Goal: Information Seeking & Learning: Learn about a topic

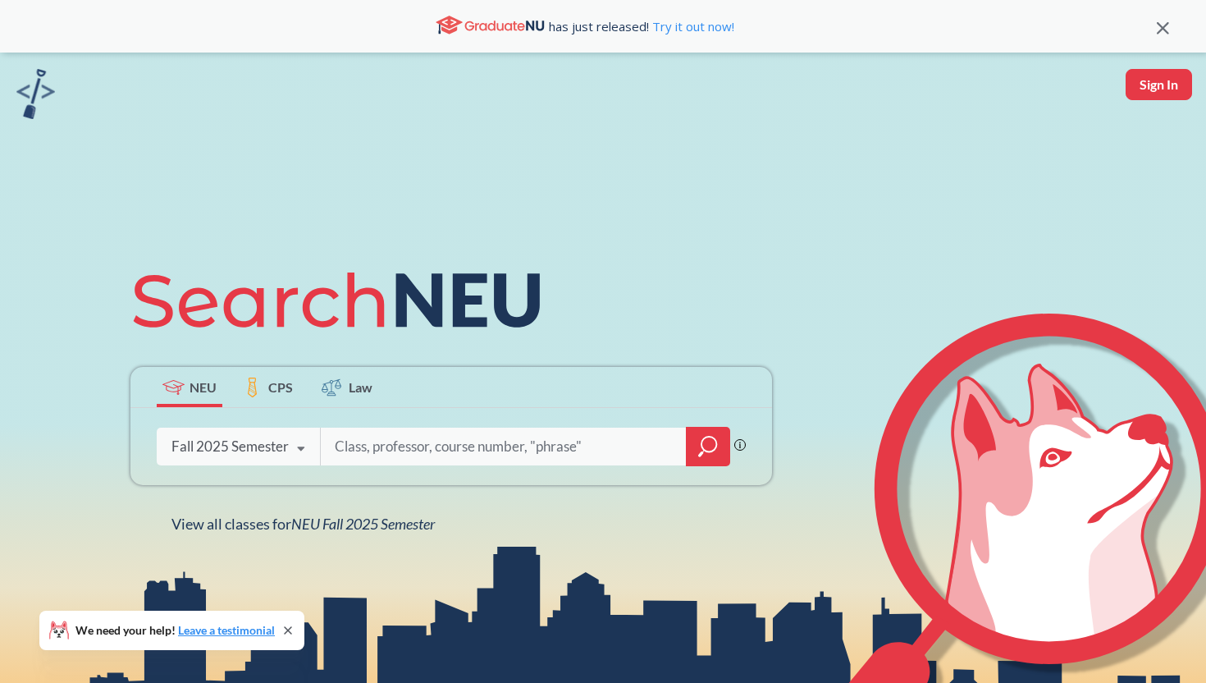
click at [394, 450] on input "search" at bounding box center [503, 446] width 341 height 34
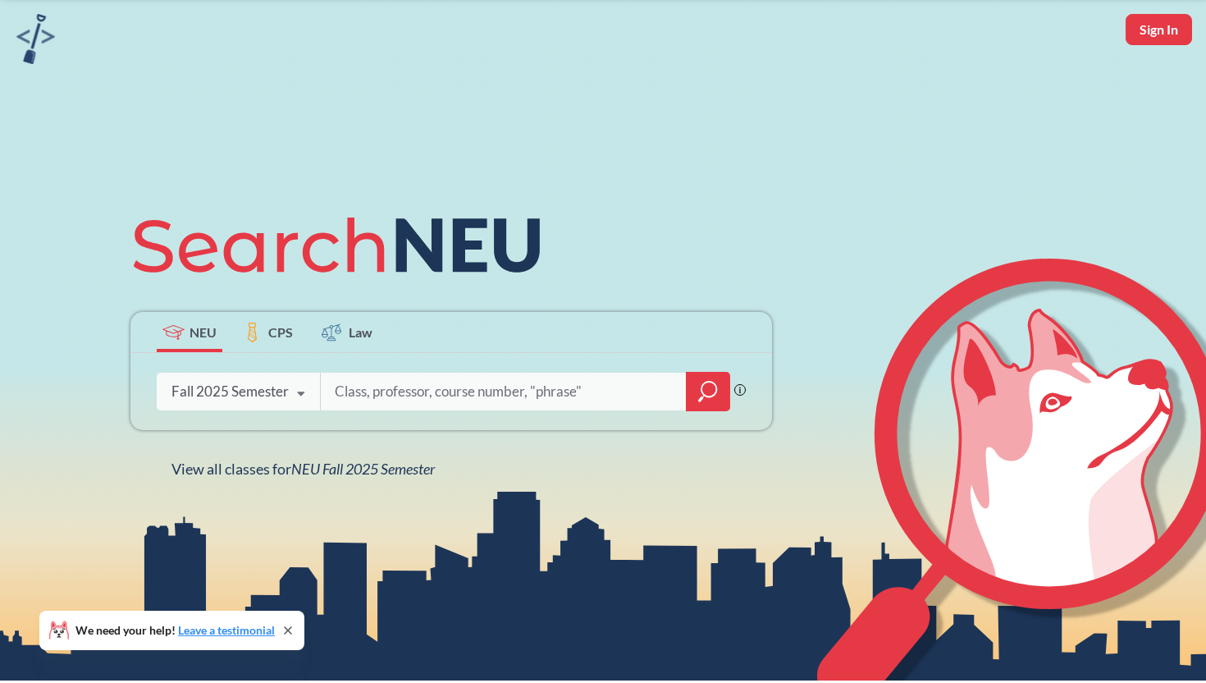
scroll to position [57, 0]
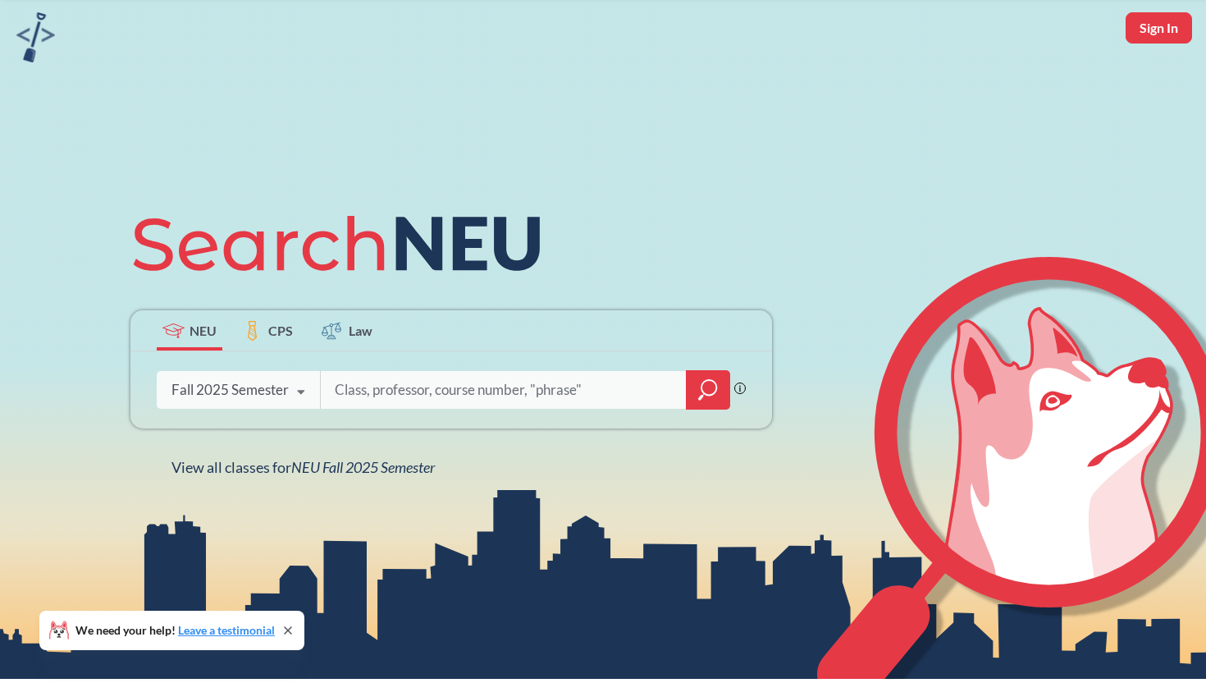
type input "E"
paste input "Core Experiential Learning"
click at [379, 391] on input "NU core Core Experiential Learning" at bounding box center [503, 389] width 341 height 34
type input "NU Core Experiential Learning"
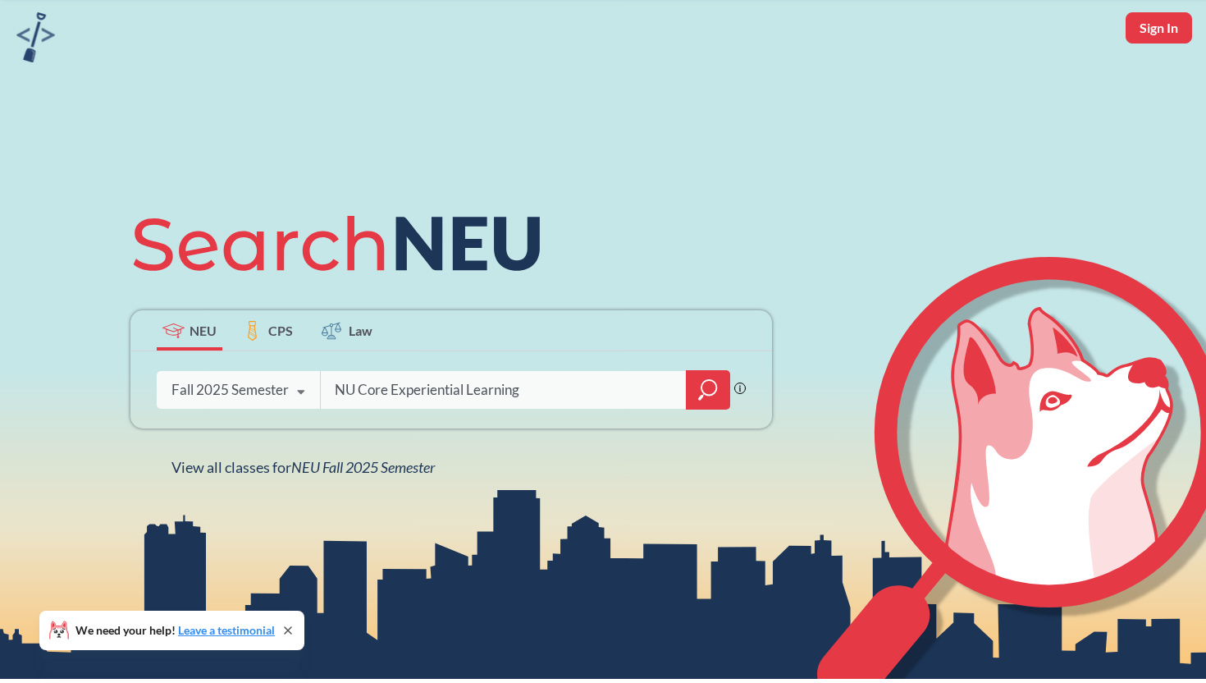
click at [697, 386] on div at bounding box center [708, 389] width 44 height 39
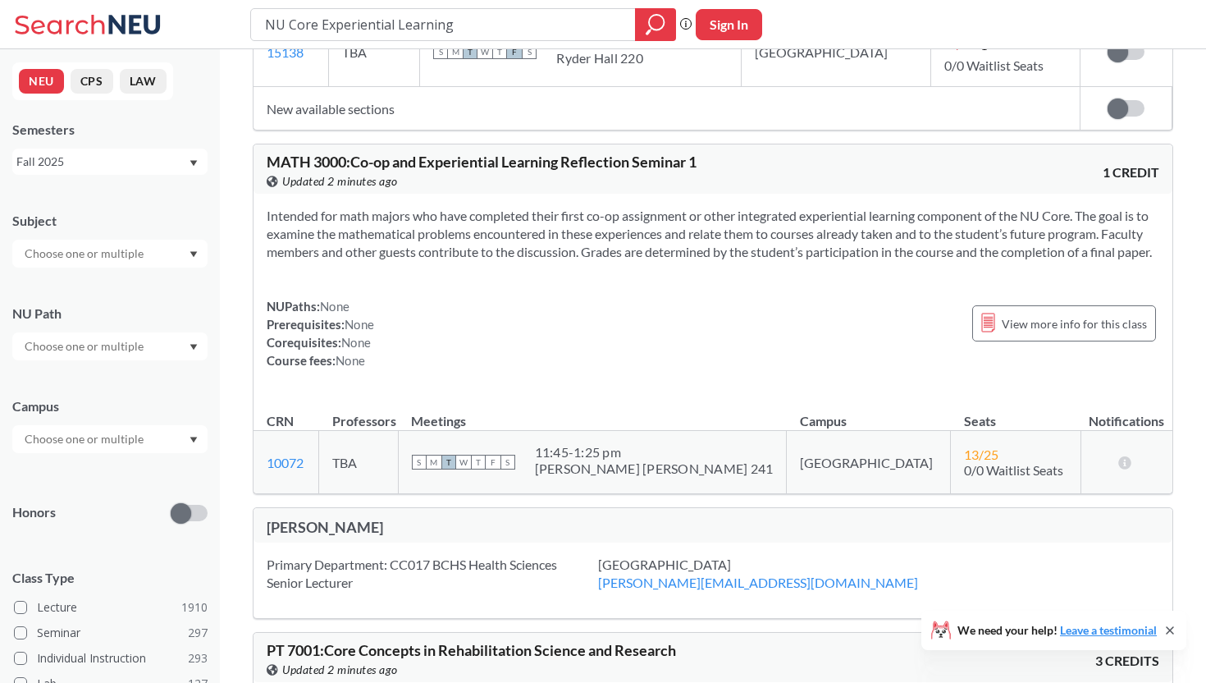
scroll to position [919, 0]
click at [148, 332] on div at bounding box center [109, 346] width 195 height 28
click at [134, 398] on span "( 82 )" at bounding box center [142, 392] width 20 height 14
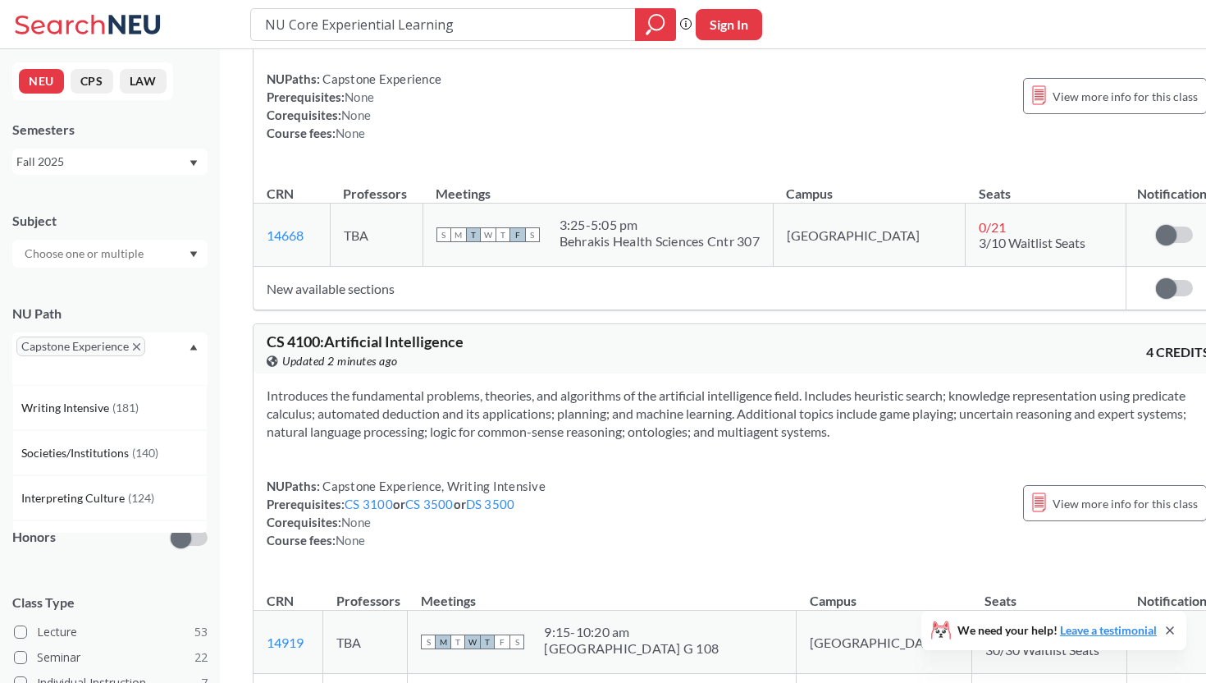
scroll to position [3276, 0]
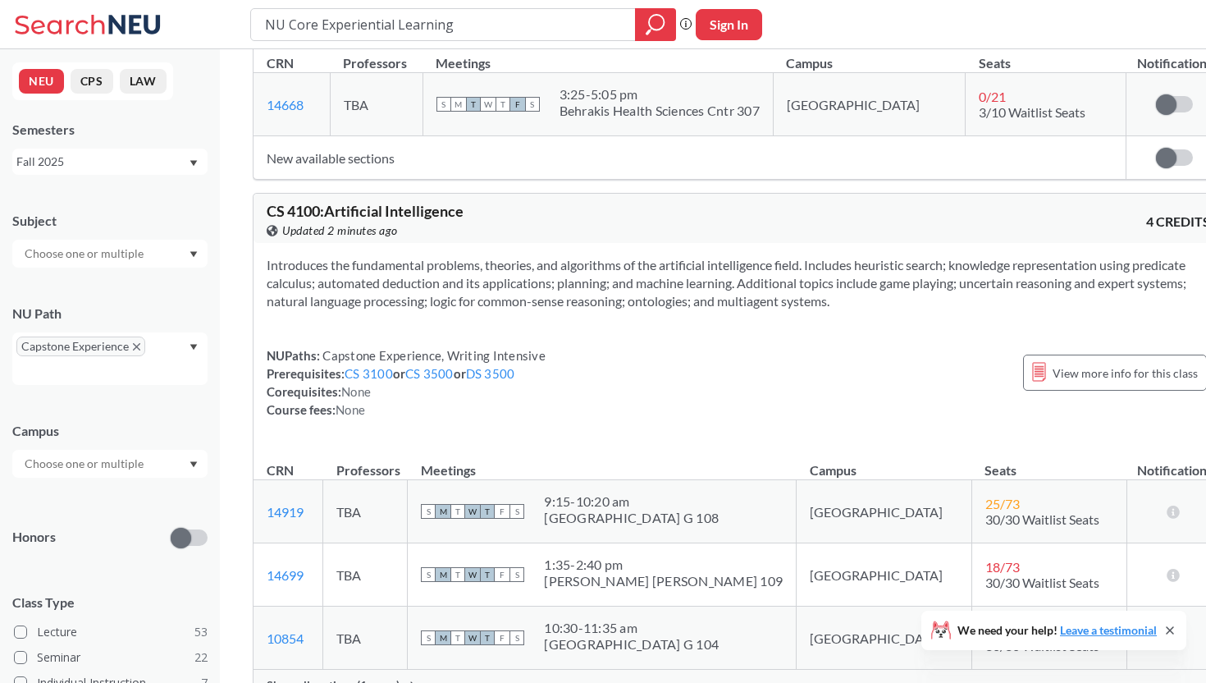
click at [401, 350] on span "Capstone Experience, Writing Intensive" at bounding box center [433, 355] width 226 height 15
drag, startPoint x: 401, startPoint y: 350, endPoint x: 357, endPoint y: 352, distance: 44.3
click at [357, 352] on span "Capstone Experience, Writing Intensive" at bounding box center [433, 355] width 226 height 15
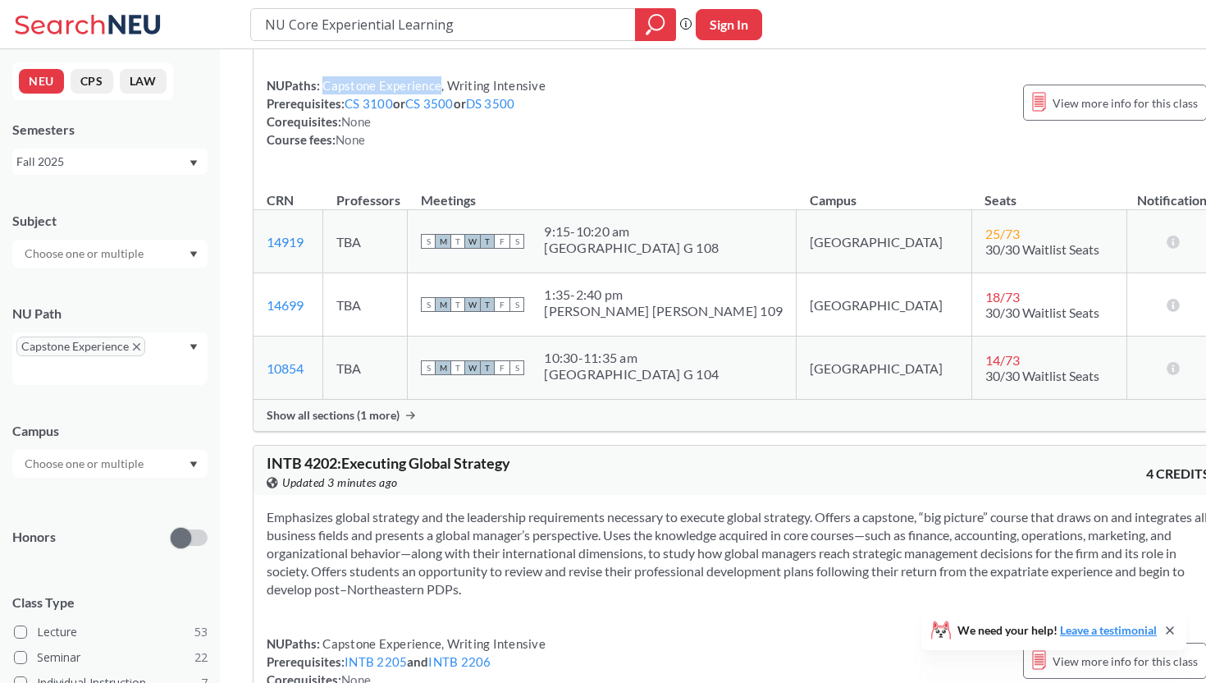
scroll to position [3550, 0]
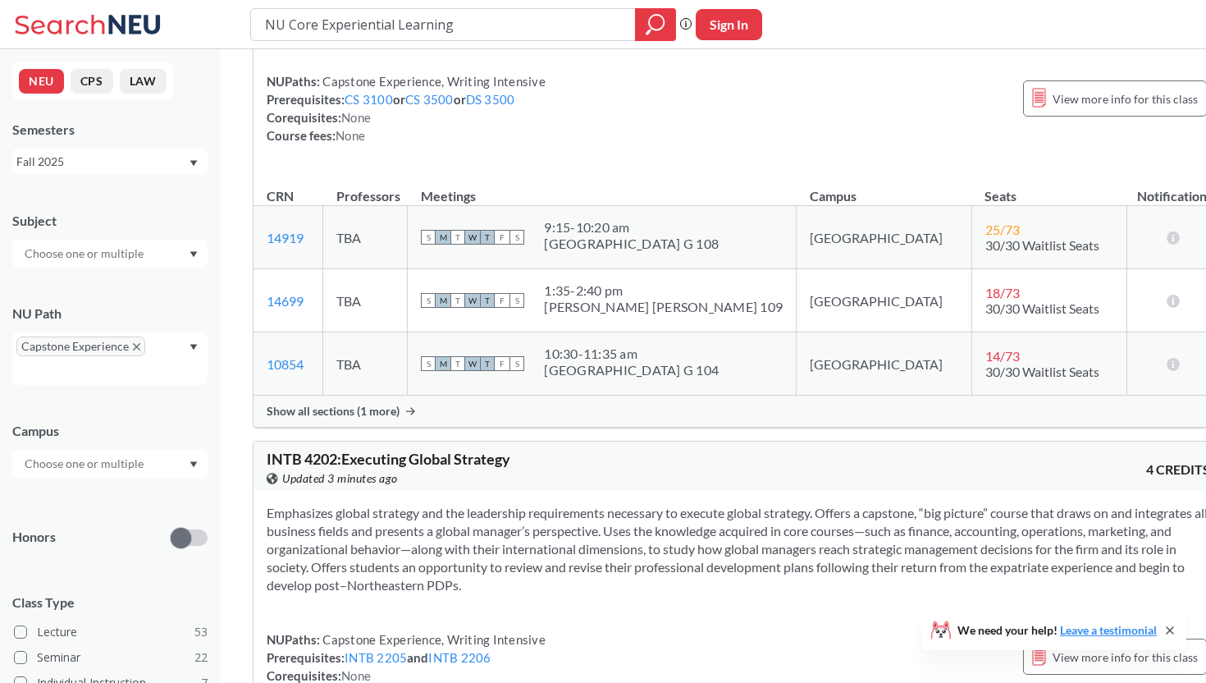
click at [358, 407] on span "Show all sections (1 more)" at bounding box center [333, 411] width 133 height 15
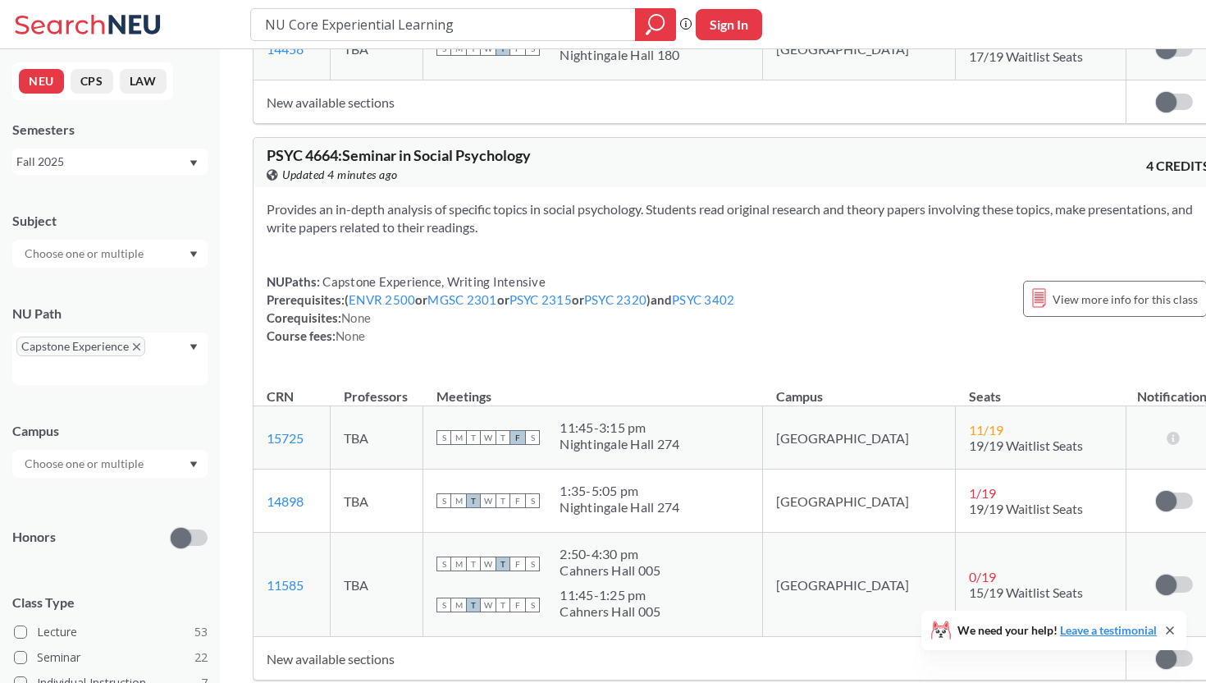
scroll to position [13184, 0]
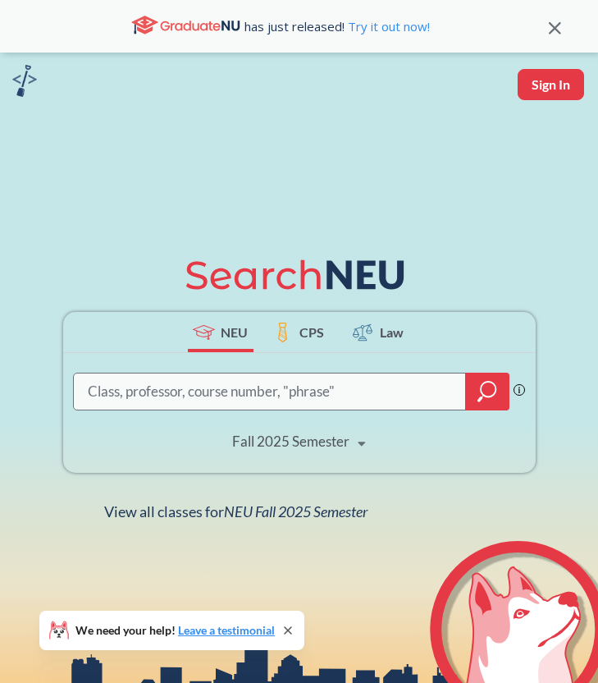
click at [258, 394] on input "search" at bounding box center [270, 391] width 368 height 33
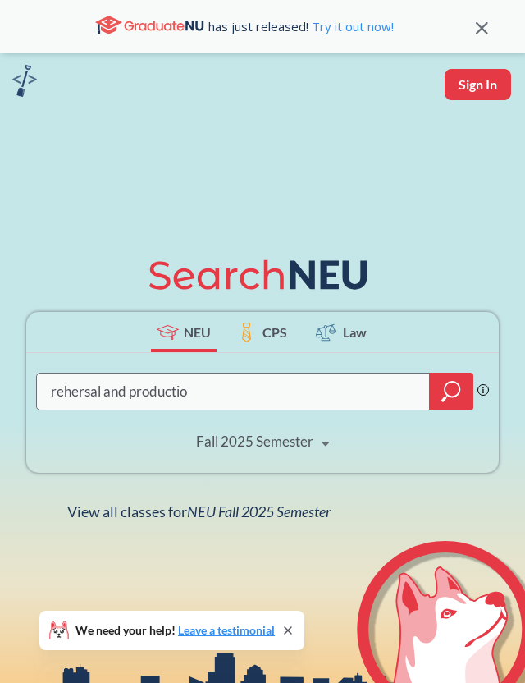
type input "rehersal and production"
